Goal: Obtain resource: Download file/media

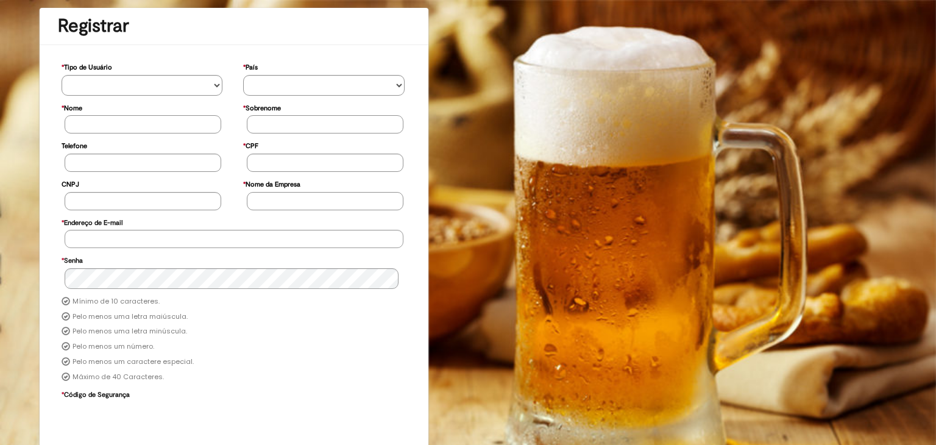
scroll to position [105, 0]
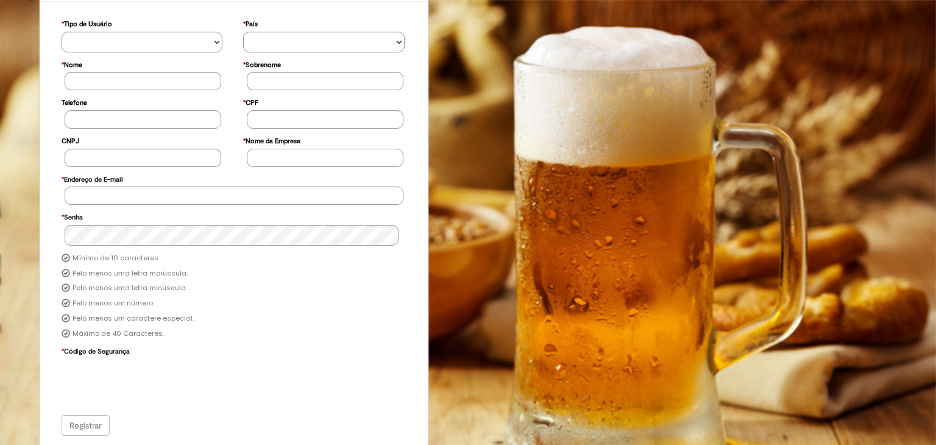
type input "**********"
click at [704, 119] on div "**********" at bounding box center [468, 192] width 936 height 510
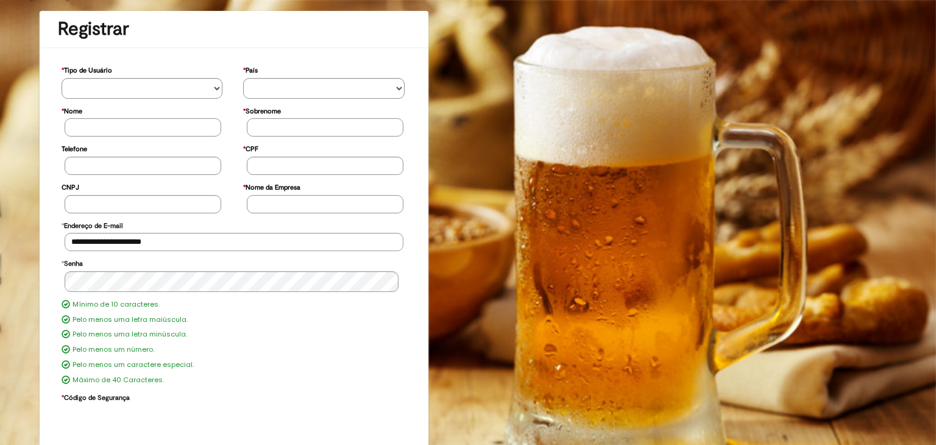
scroll to position [0, 0]
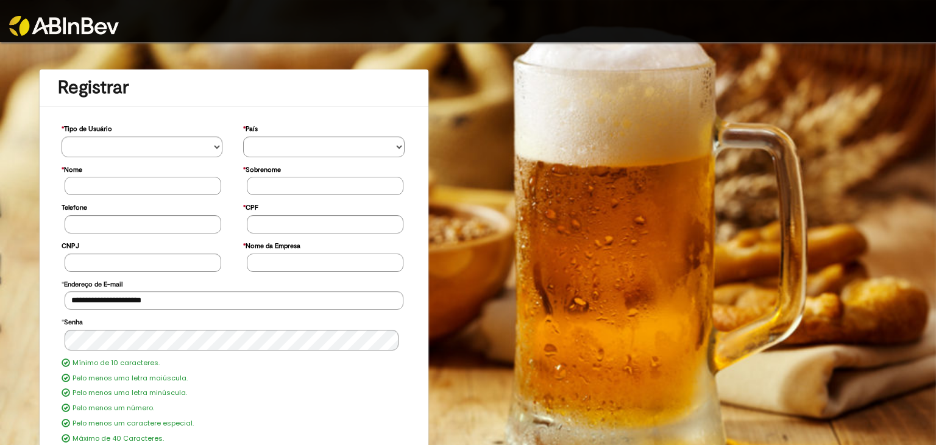
click at [24, 32] on img at bounding box center [64, 26] width 110 height 20
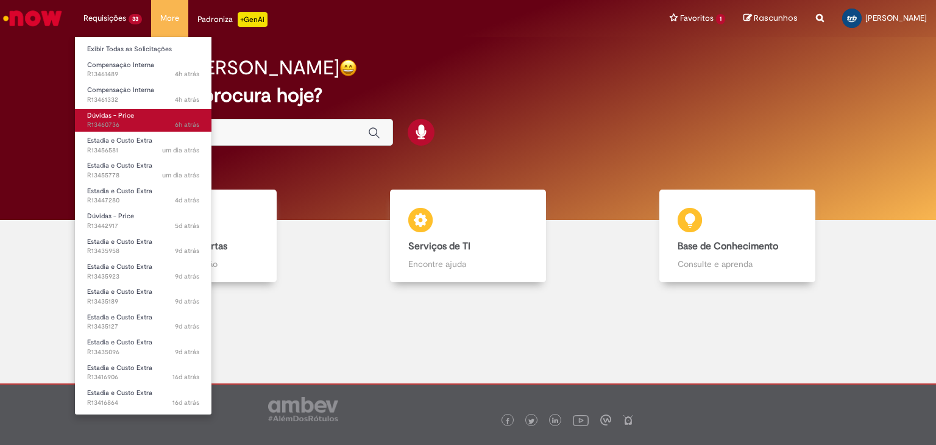
click at [122, 116] on span "Dúvidas - Price" at bounding box center [110, 115] width 47 height 9
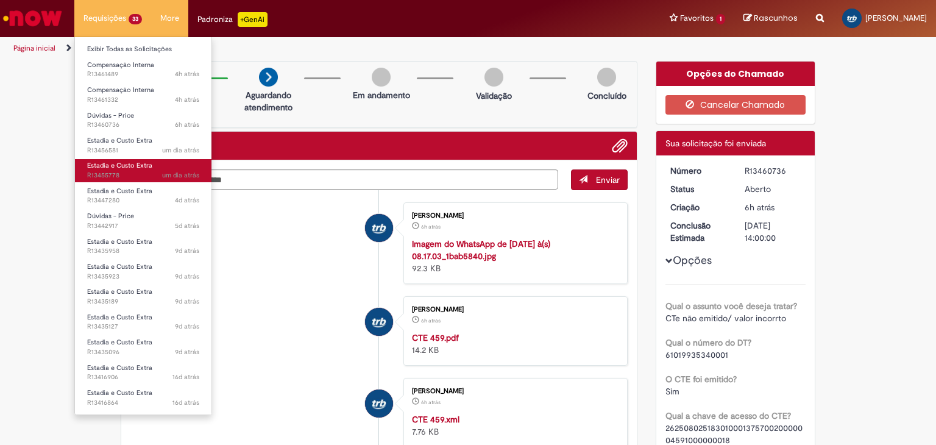
click at [112, 171] on span "um dia atrás um dia atrás R13455778" at bounding box center [143, 176] width 112 height 10
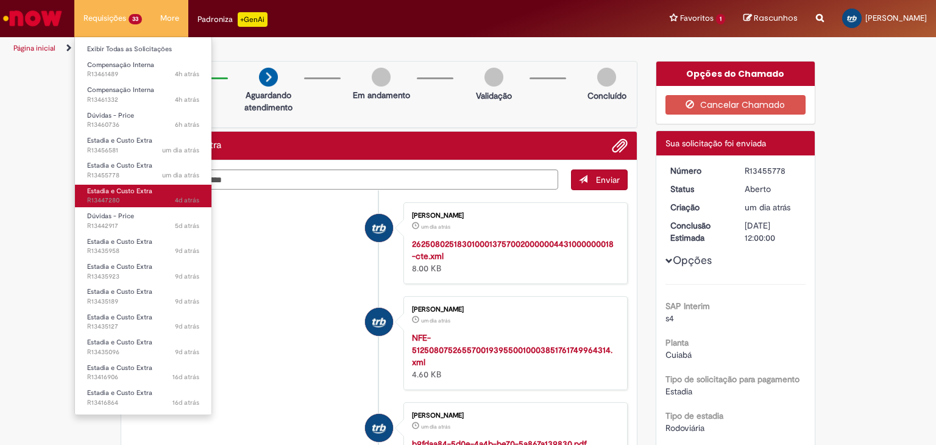
click at [123, 192] on span "Estadia e Custo Extra" at bounding box center [119, 190] width 65 height 9
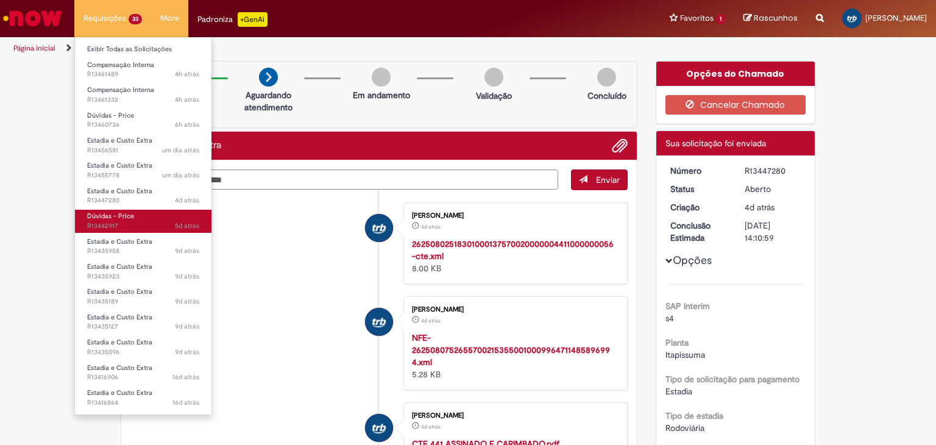
click at [117, 219] on span "Dúvidas - Price" at bounding box center [110, 215] width 47 height 9
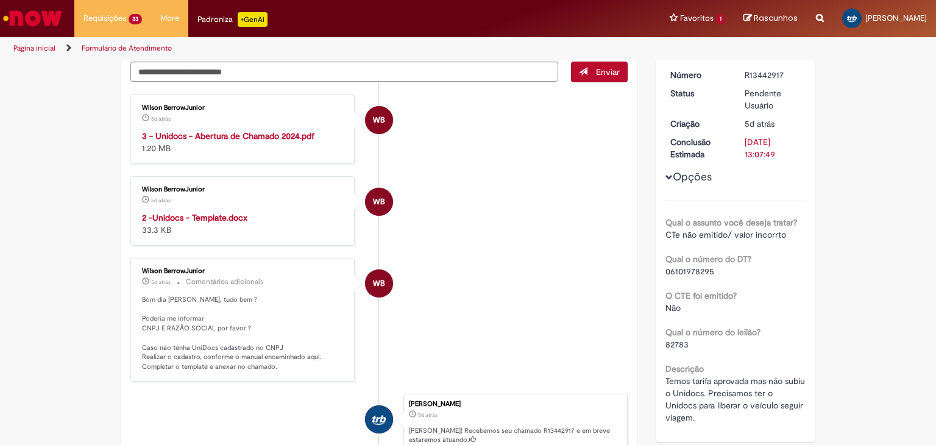
scroll to position [32, 0]
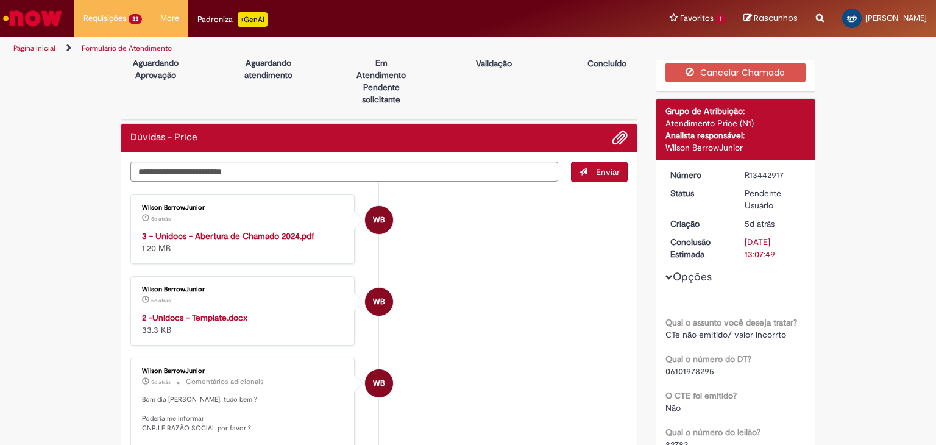
click at [225, 235] on strong "3 - Unidocs - Abertura de Chamado 2024.pdf" at bounding box center [228, 235] width 172 height 11
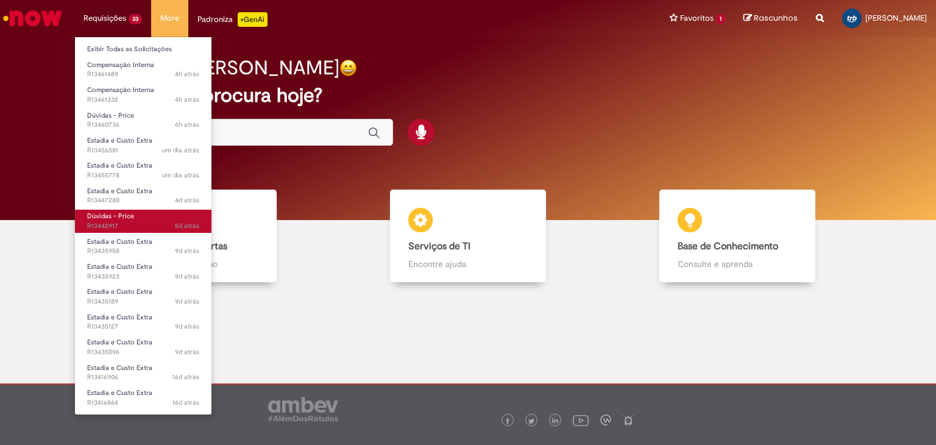
click at [115, 220] on span "Dúvidas - Price" at bounding box center [110, 215] width 47 height 9
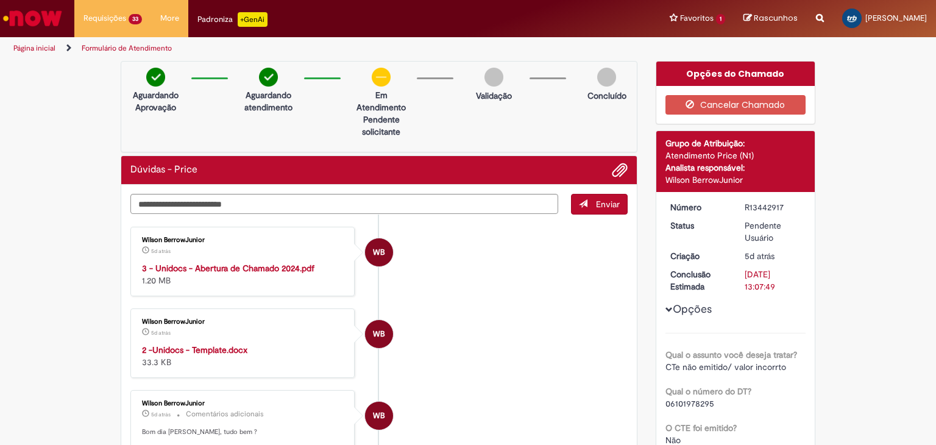
click at [286, 269] on strong "3 - Unidocs - Abertura de Chamado 2024.pdf" at bounding box center [228, 268] width 172 height 11
click at [200, 349] on strong "2 -Unidocs - Template.docx" at bounding box center [194, 349] width 105 height 11
click at [289, 271] on strong "3 - Unidocs - Abertura de Chamado 2024.pdf" at bounding box center [228, 268] width 172 height 11
click at [242, 267] on strong "3 - Unidocs - Abertura de Chamado 2024.pdf" at bounding box center [228, 268] width 172 height 11
